Goal: Task Accomplishment & Management: Complete application form

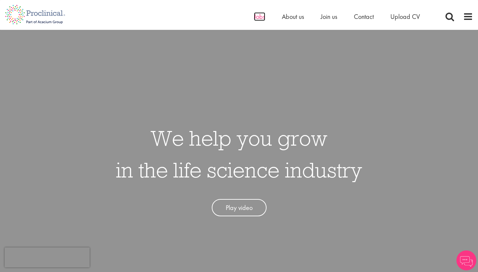
click at [262, 18] on span "Jobs" at bounding box center [259, 16] width 11 height 9
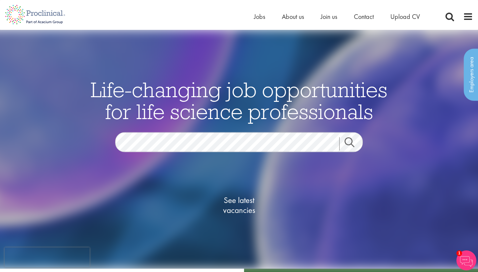
click at [352, 146] on link "Search" at bounding box center [354, 144] width 29 height 13
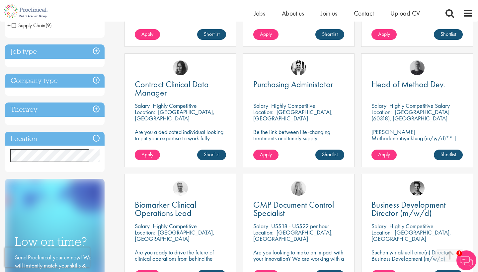
scroll to position [222, 0]
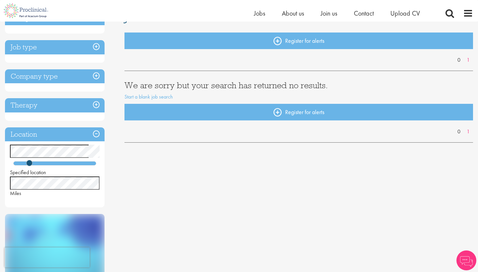
scroll to position [62, 0]
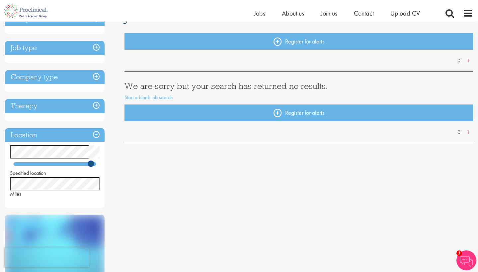
drag, startPoint x: 30, startPoint y: 163, endPoint x: 97, endPoint y: 176, distance: 68.0
click at [97, 176] on div "Specified location Miles" at bounding box center [55, 172] width 100 height 52
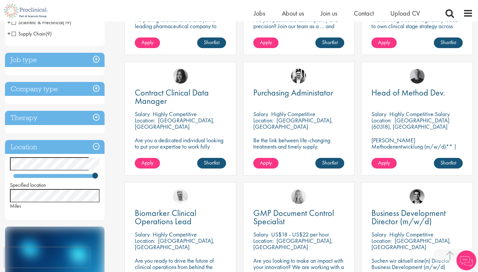
scroll to position [211, 0]
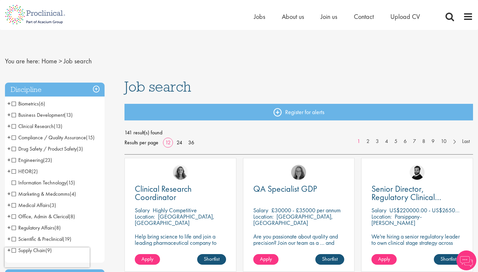
click at [14, 126] on span "Clinical Research" at bounding box center [33, 126] width 42 height 7
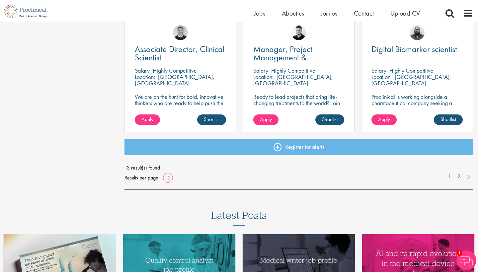
scroll to position [497, 0]
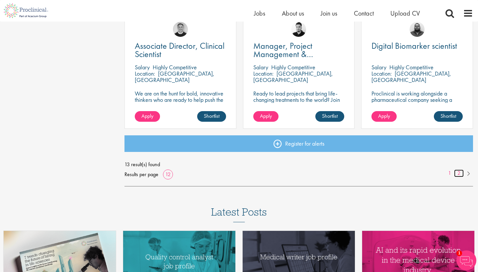
click at [460, 172] on link "2" at bounding box center [460, 174] width 10 height 8
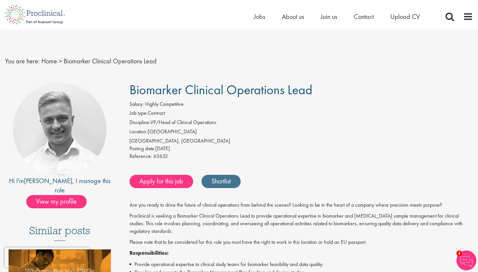
click at [221, 176] on link "Shortlist" at bounding box center [221, 181] width 39 height 13
click at [226, 175] on link "Shortlisted" at bounding box center [225, 181] width 46 height 13
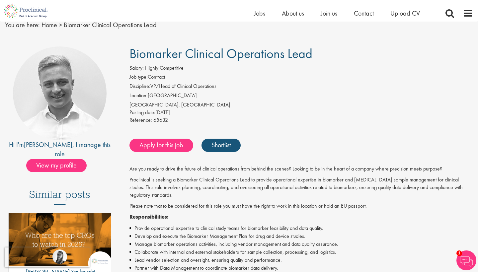
scroll to position [30, 0]
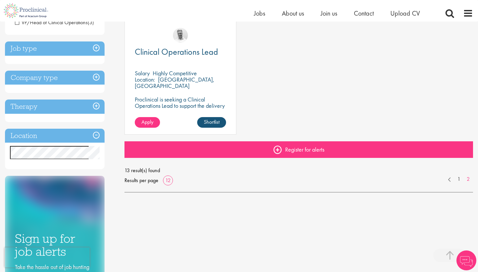
scroll to position [131, 0]
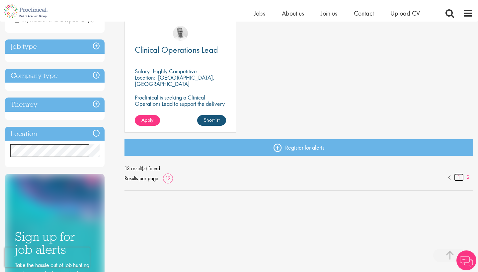
click at [458, 177] on link "1" at bounding box center [460, 178] width 10 height 8
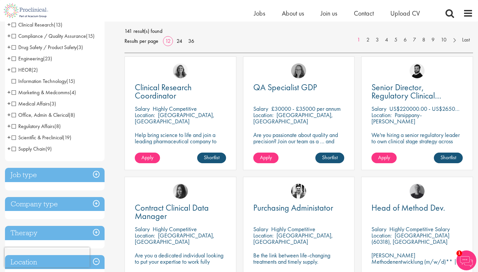
scroll to position [94, 0]
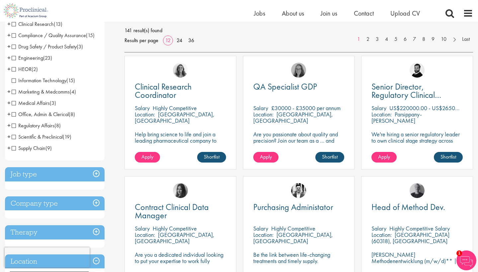
click at [14, 138] on span "Scientific & Preclinical" at bounding box center [37, 137] width 51 height 7
click at [15, 137] on span "Scientific & Preclinical" at bounding box center [37, 137] width 51 height 7
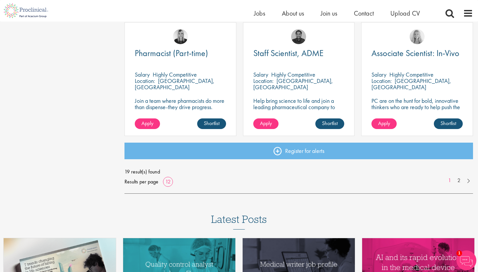
scroll to position [489, 0]
click at [457, 178] on link "2" at bounding box center [460, 181] width 10 height 8
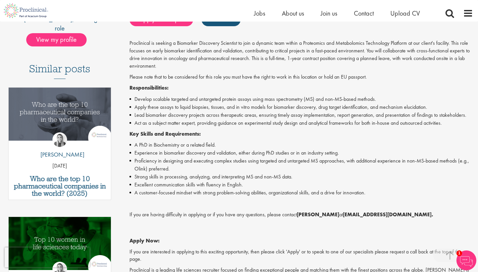
scroll to position [154, 0]
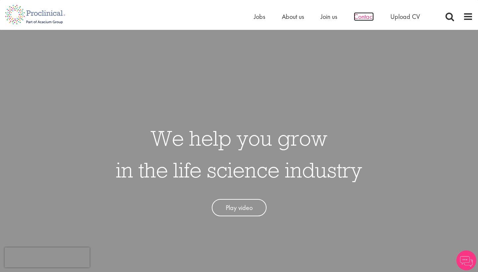
click at [357, 18] on span "Contact" at bounding box center [364, 16] width 20 height 9
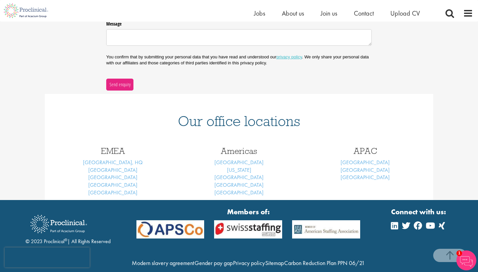
scroll to position [205, 0]
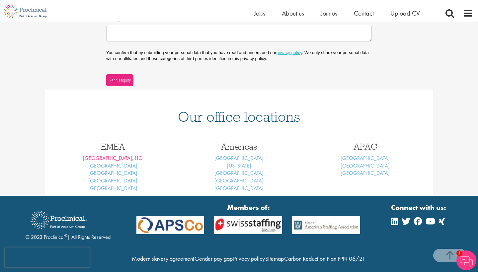
click at [115, 156] on link "[GEOGRAPHIC_DATA], HQ" at bounding box center [113, 158] width 60 height 7
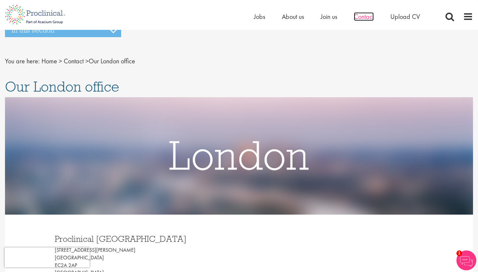
click at [362, 17] on span "Contact" at bounding box center [364, 16] width 20 height 9
click at [409, 18] on span "Upload CV" at bounding box center [406, 16] width 30 height 9
click at [408, 19] on span "Upload CV" at bounding box center [406, 16] width 30 height 9
